Goal: Information Seeking & Learning: Learn about a topic

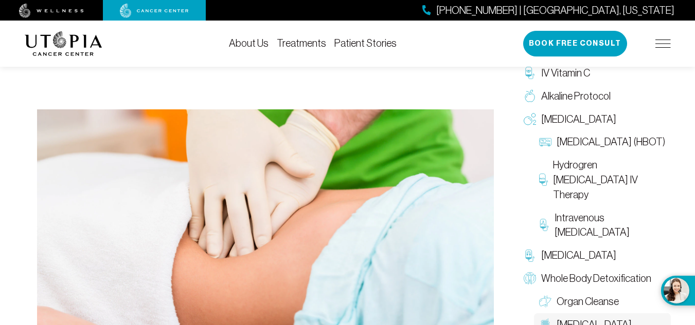
scroll to position [303, 0]
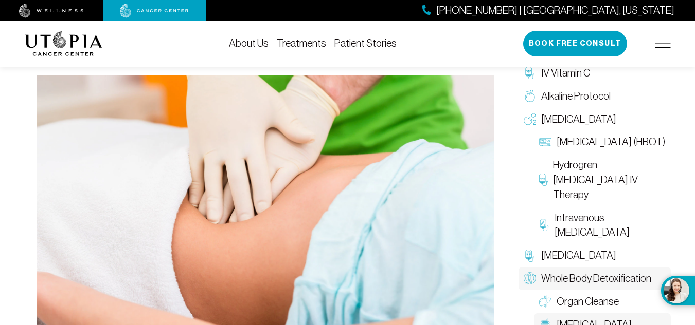
click at [578, 279] on span "Whole Body Detoxification" at bounding box center [596, 278] width 110 height 15
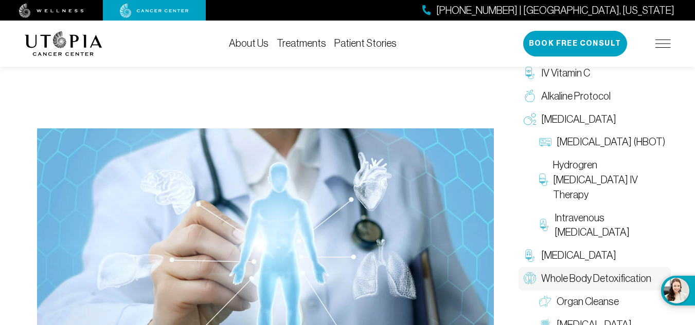
scroll to position [217, 0]
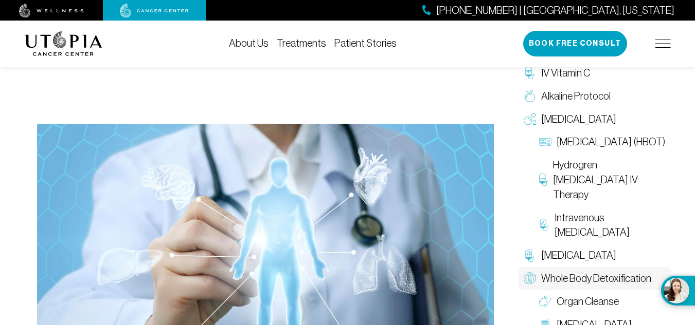
click at [660, 46] on img at bounding box center [662, 44] width 15 height 8
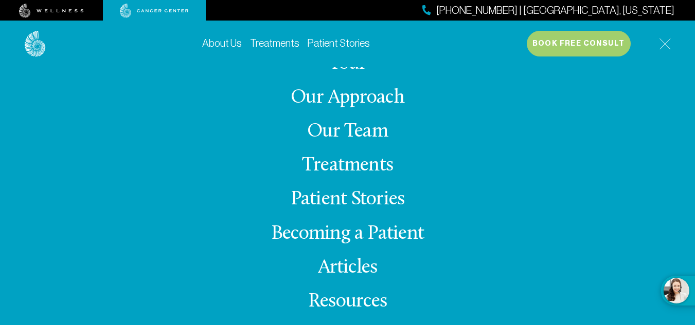
click at [322, 170] on link "Treatments" at bounding box center [347, 166] width 91 height 20
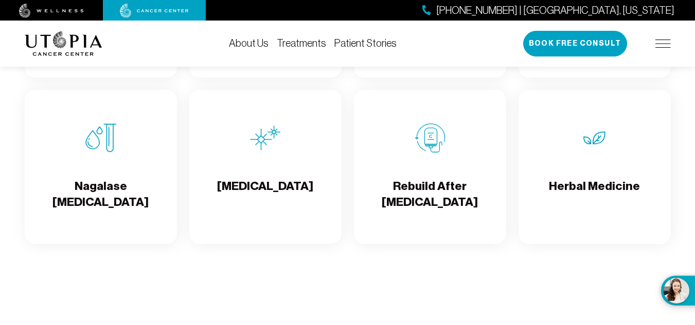
scroll to position [1854, 0]
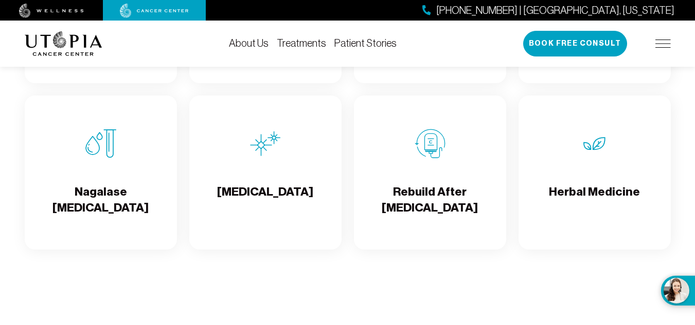
click at [440, 176] on div "Rebuild After [MEDICAL_DATA]" at bounding box center [430, 173] width 152 height 154
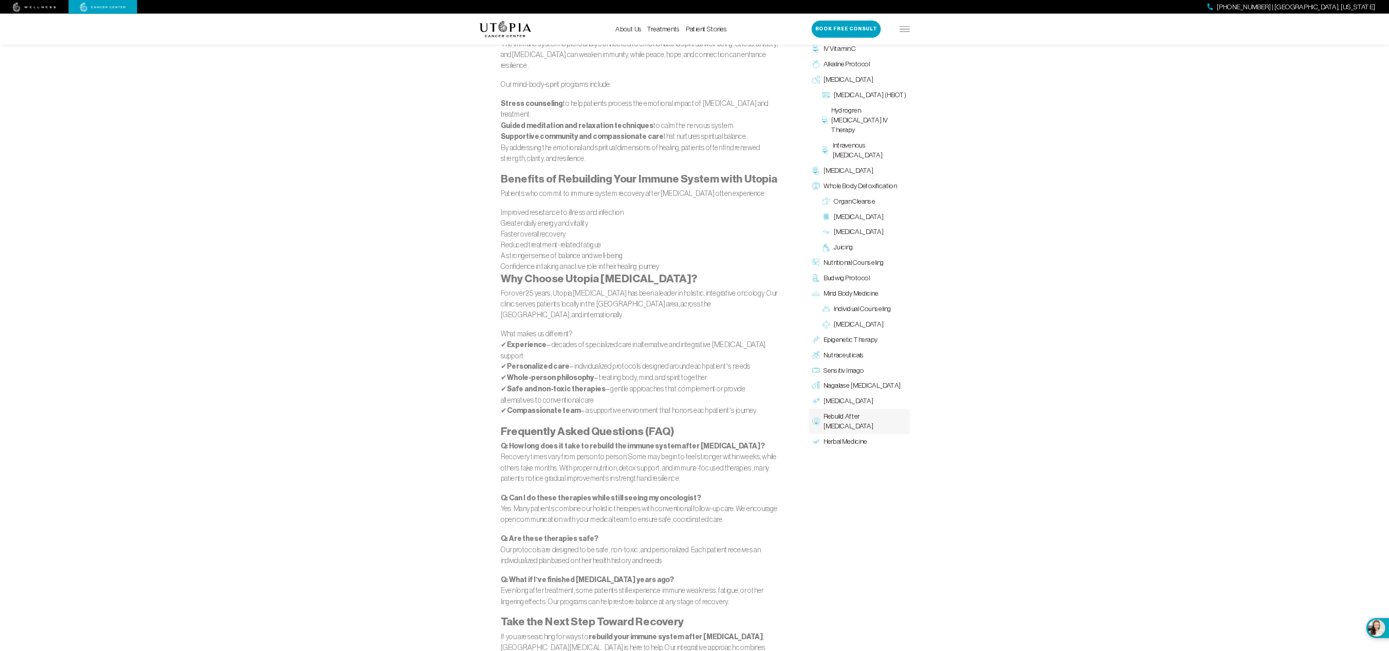
scroll to position [2343, 0]
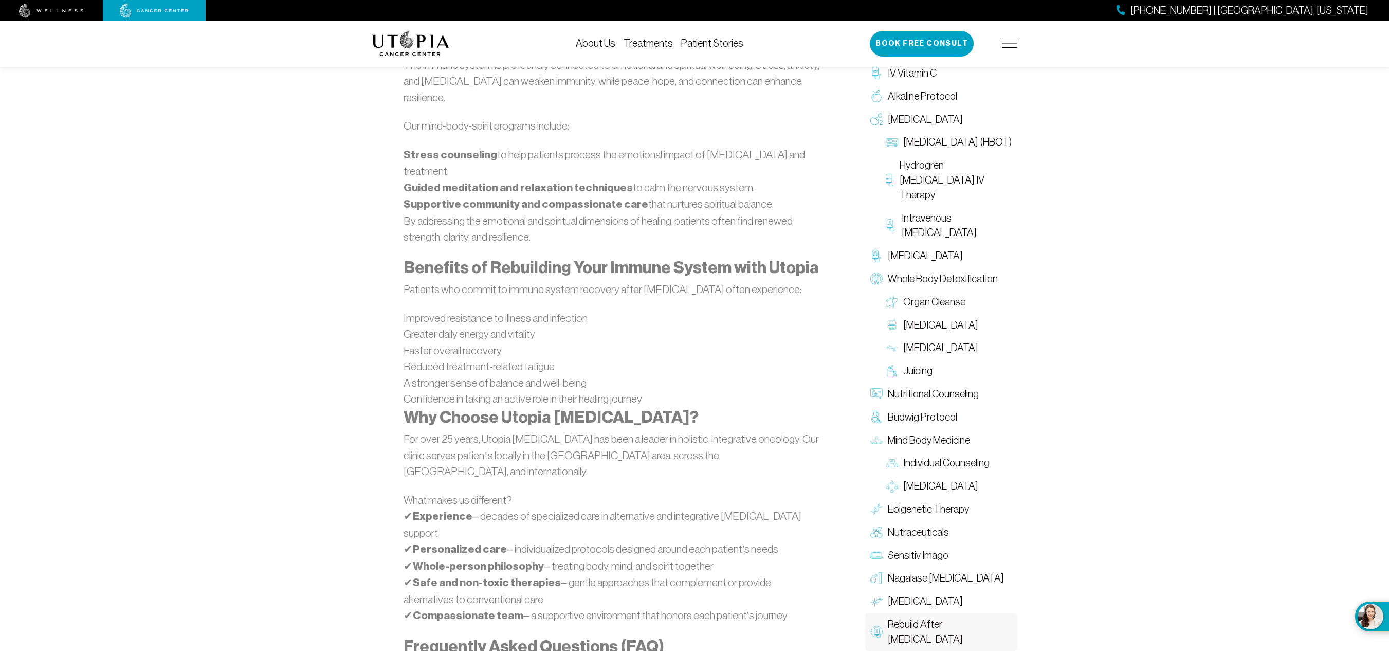
drag, startPoint x: 690, startPoint y: 1, endPoint x: 1052, endPoint y: 378, distance: 522.9
click at [694, 325] on span "Budwig Protocol" at bounding box center [922, 417] width 69 height 15
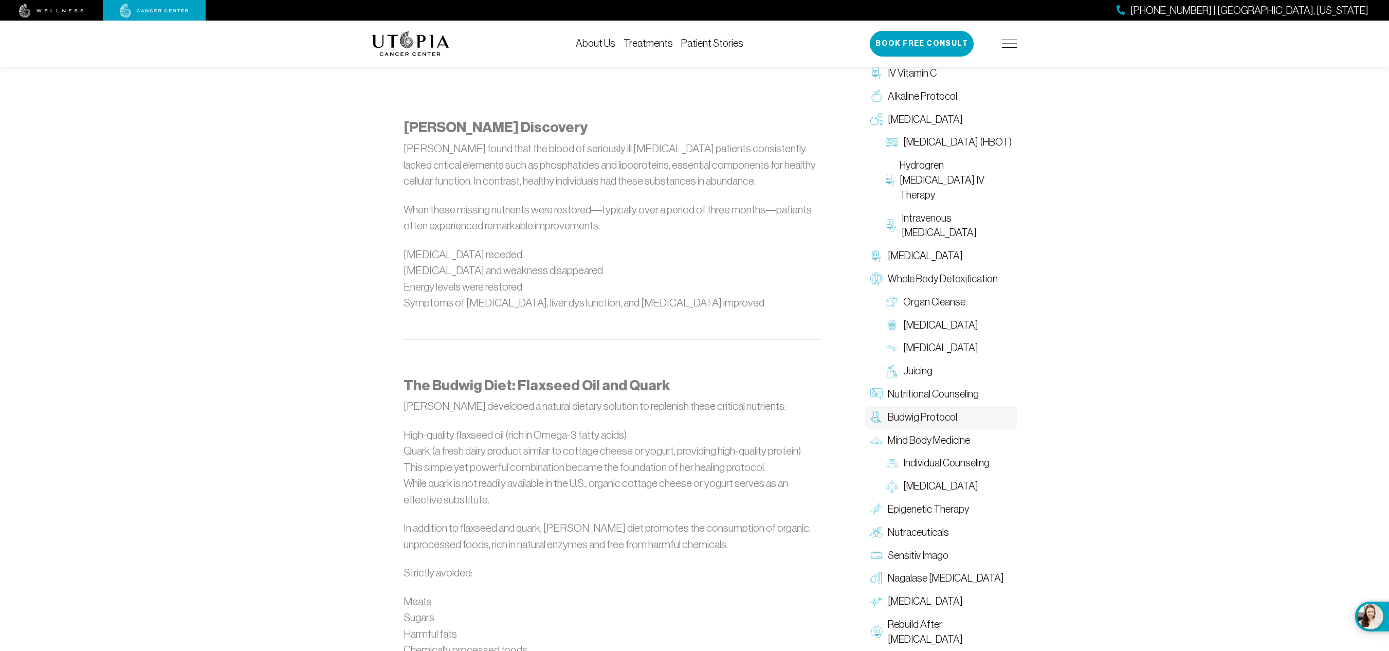
scroll to position [718, 0]
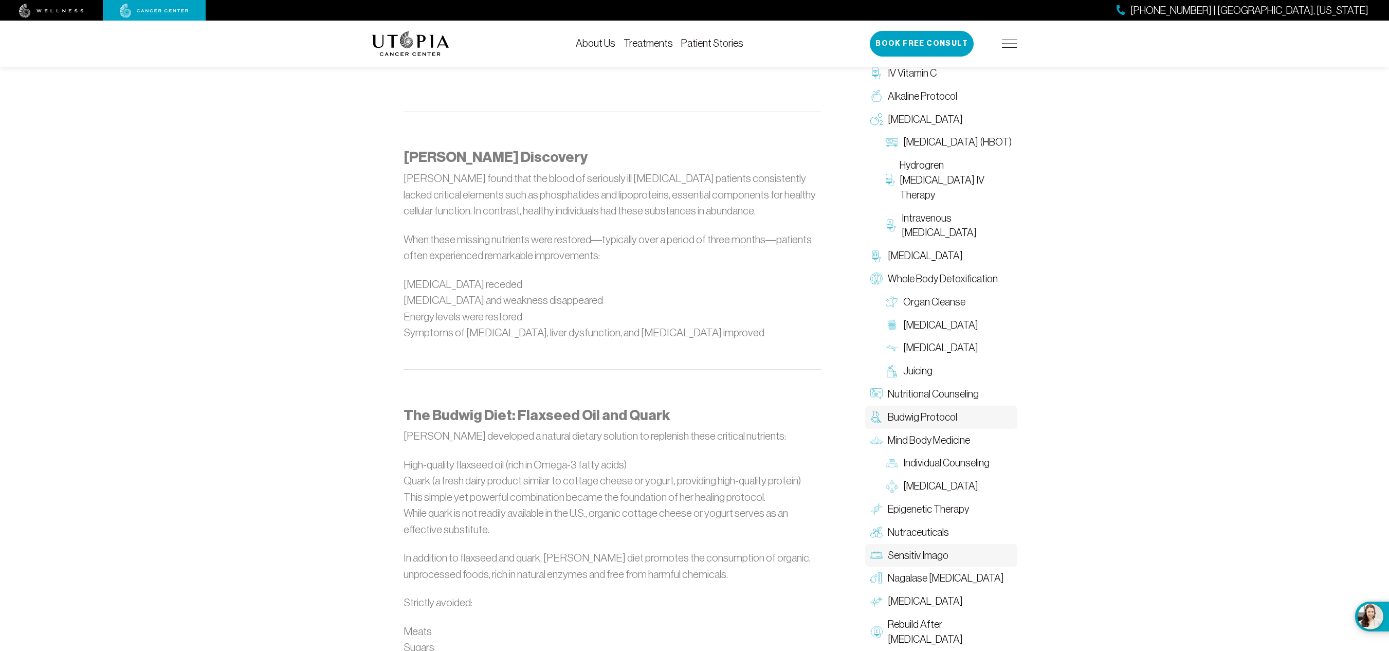
click at [694, 325] on span "Sensitiv Imago" at bounding box center [918, 555] width 61 height 15
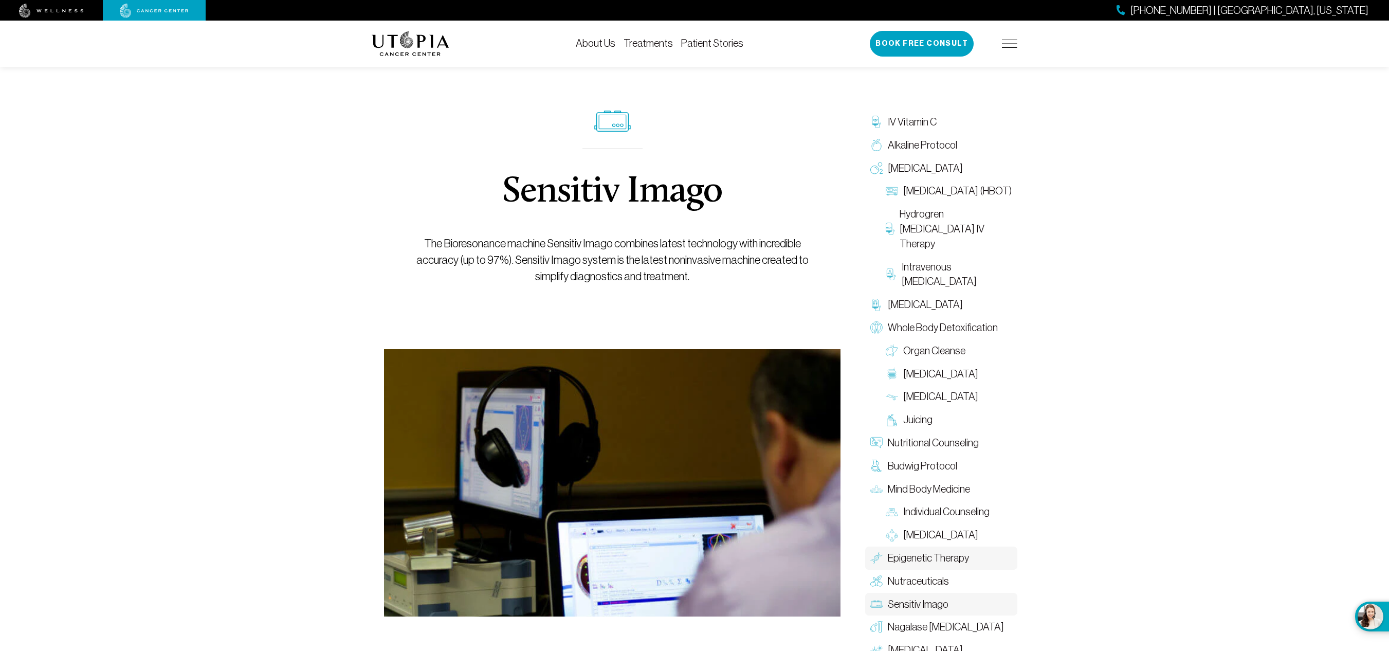
click at [694, 325] on span "Epigenetic Therapy" at bounding box center [928, 558] width 81 height 15
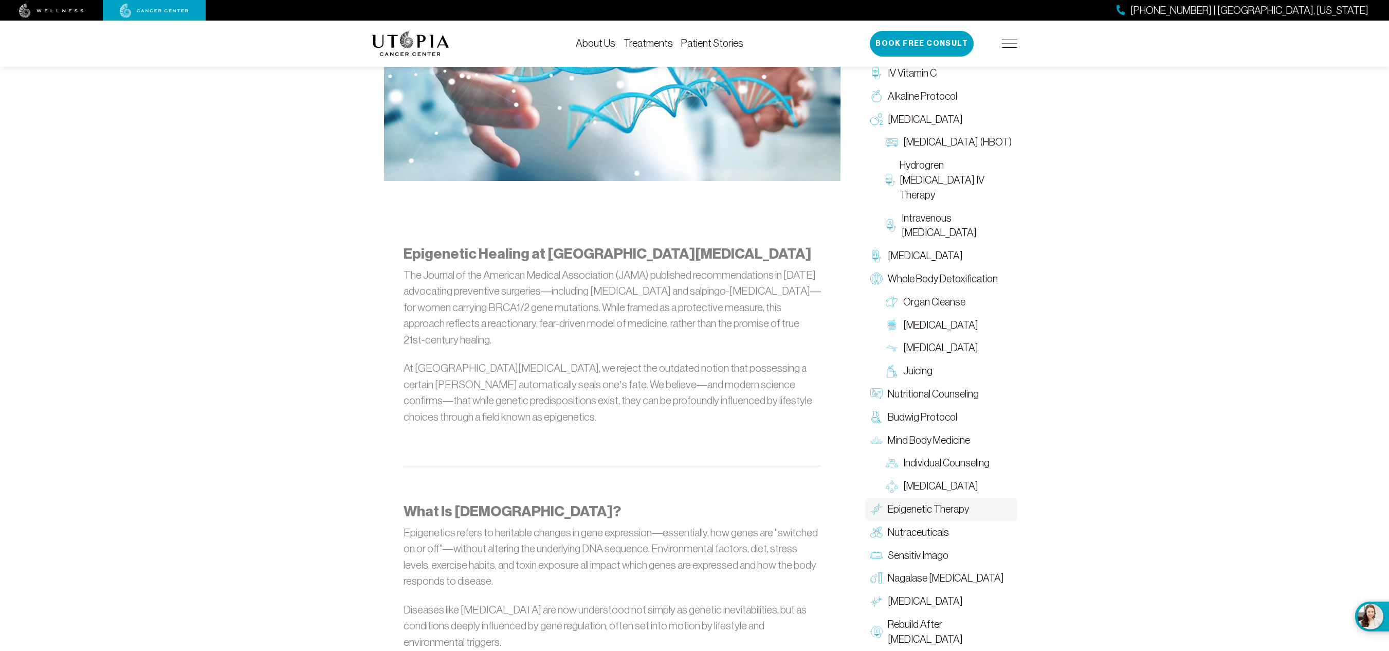
scroll to position [429, 0]
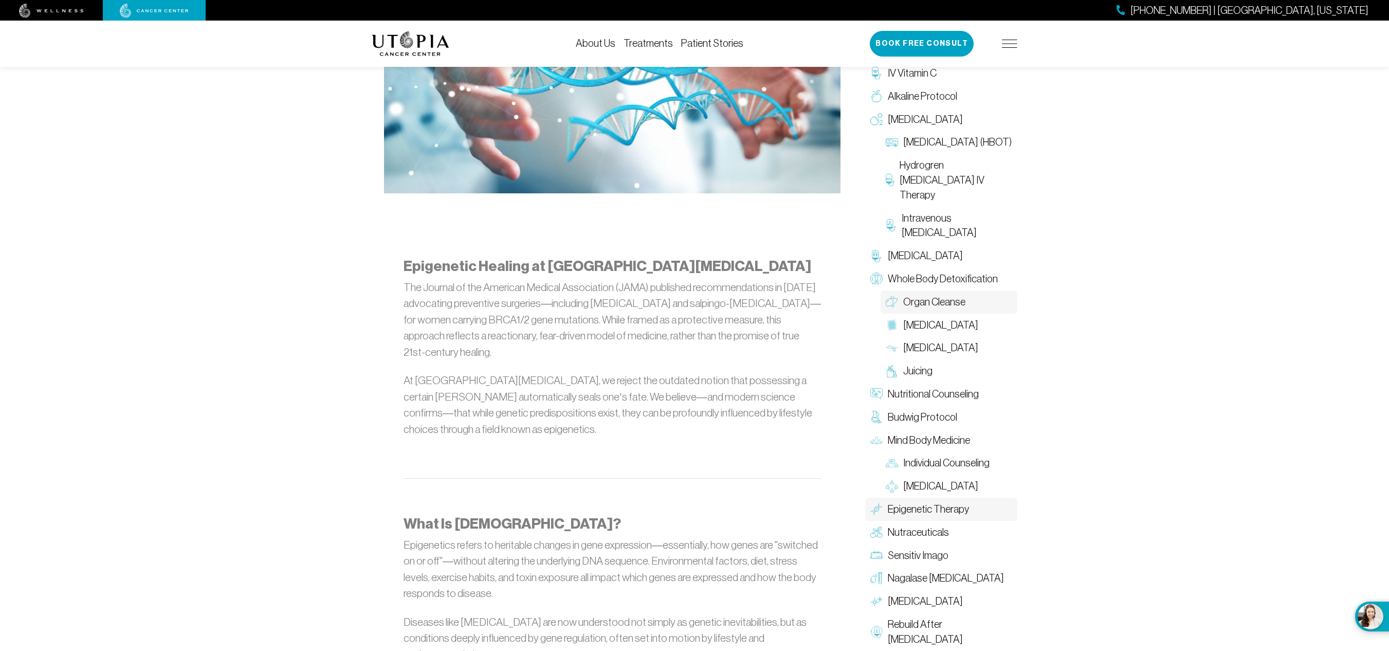
click at [694, 300] on span "Organ Cleanse" at bounding box center [934, 302] width 62 height 15
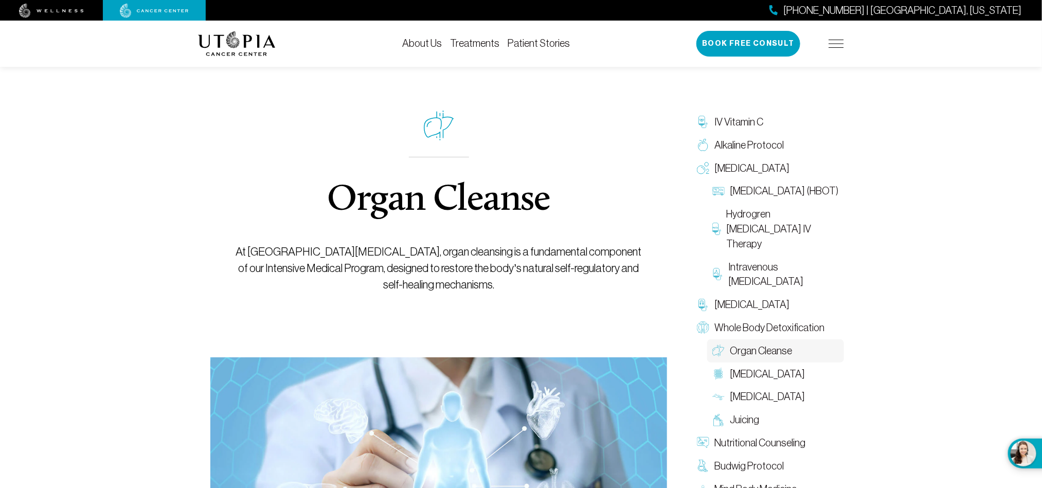
drag, startPoint x: 1310, startPoint y: 0, endPoint x: 613, endPoint y: 314, distance: 764.4
click at [613, 314] on div "Organ Cleanse At [GEOGRAPHIC_DATA][MEDICAL_DATA], organ cleansing is a fundamen…" at bounding box center [439, 201] width 410 height 311
click at [694, 278] on span "Intravenous [MEDICAL_DATA]" at bounding box center [783, 275] width 111 height 30
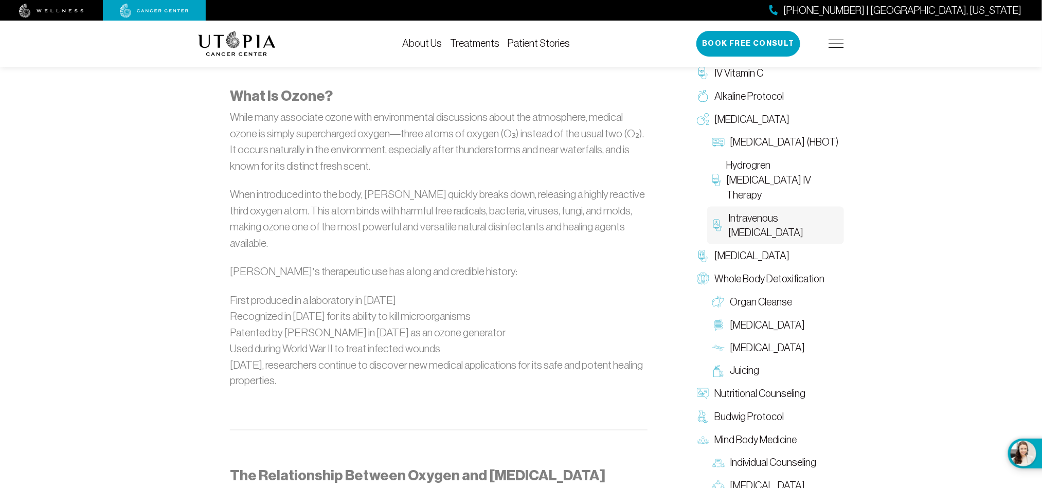
scroll to position [665, 0]
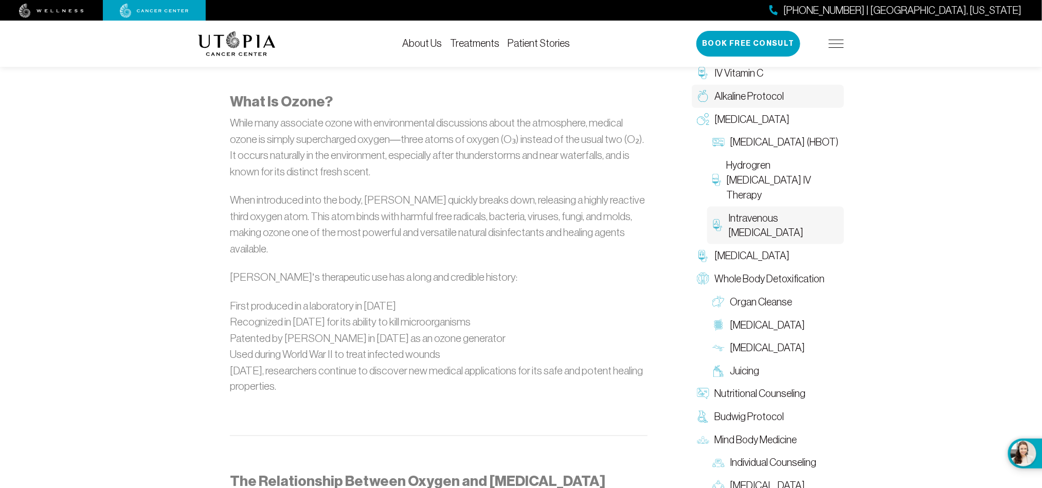
click at [694, 90] on span "Alkaline Protocol" at bounding box center [748, 96] width 69 height 15
